Goal: Task Accomplishment & Management: Complete application form

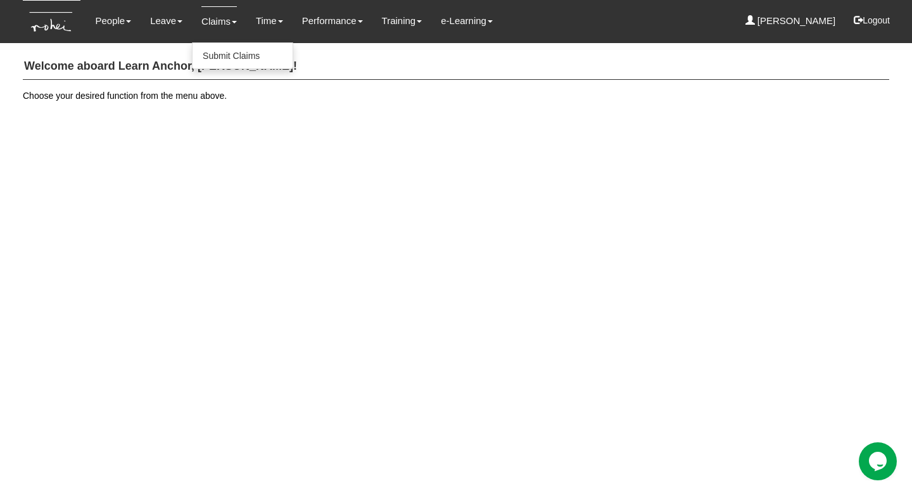
click at [209, 21] on link "Claims" at bounding box center [218, 21] width 35 height 30
click at [230, 20] on link "Claims" at bounding box center [218, 21] width 35 height 30
click at [226, 56] on link "Submit Claims" at bounding box center [242, 55] width 100 height 25
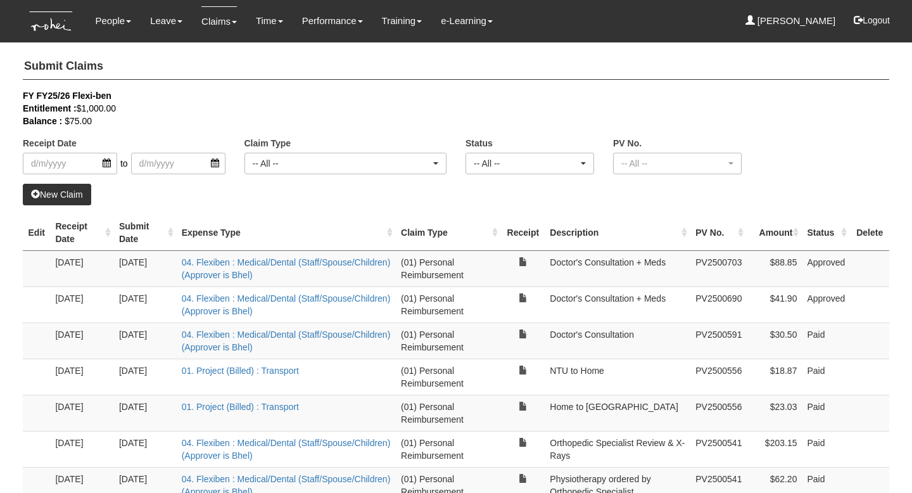
select select "50"
